Goal: Check status: Check status

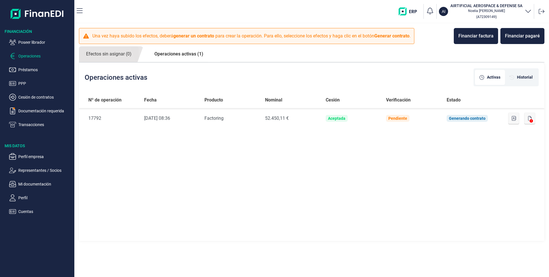
click at [23, 56] on p "Operaciones" at bounding box center [45, 56] width 54 height 7
click at [183, 57] on link "Operaciones activas (1)" at bounding box center [178, 53] width 63 height 15
click at [185, 52] on link "Operaciones activas (1)" at bounding box center [178, 53] width 63 height 15
click at [116, 53] on link "Efectos sin asignar (0)" at bounding box center [109, 54] width 60 height 16
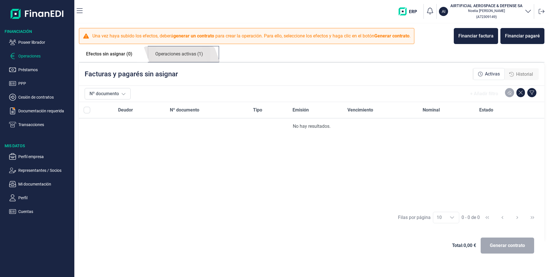
click at [177, 54] on link "Operaciones activas (1)" at bounding box center [179, 54] width 62 height 16
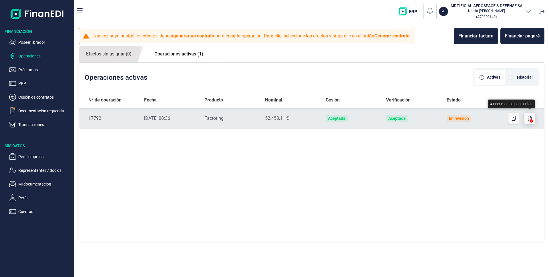
click at [529, 118] on icon "button" at bounding box center [529, 118] width 3 height 5
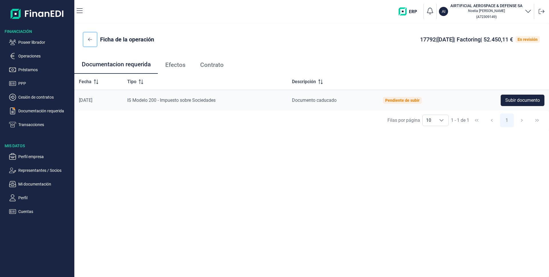
click at [86, 39] on button at bounding box center [89, 40] width 13 height 14
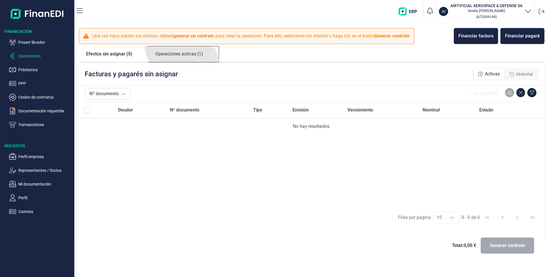
click at [199, 57] on link "Operaciones activas (1)" at bounding box center [179, 54] width 62 height 16
